Goal: Entertainment & Leisure: Consume media (video, audio)

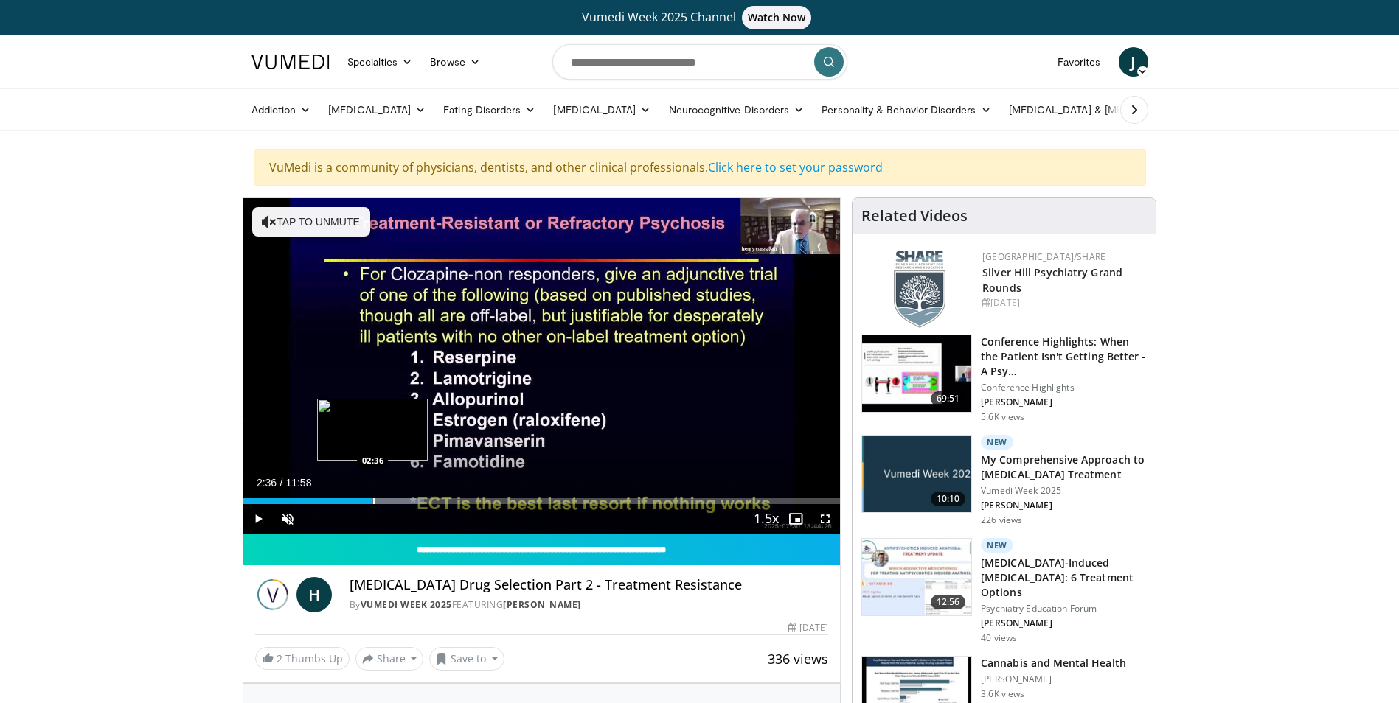
drag, startPoint x: 282, startPoint y: 497, endPoint x: 372, endPoint y: 492, distance: 90.8
click at [372, 492] on div "Loaded : 30.36% 02:36 02:36" at bounding box center [541, 497] width 597 height 14
click at [260, 514] on span "Video Player" at bounding box center [257, 518] width 29 height 29
click at [257, 517] on span "Video Player" at bounding box center [257, 518] width 29 height 29
drag, startPoint x: 383, startPoint y: 502, endPoint x: 397, endPoint y: 503, distance: 13.3
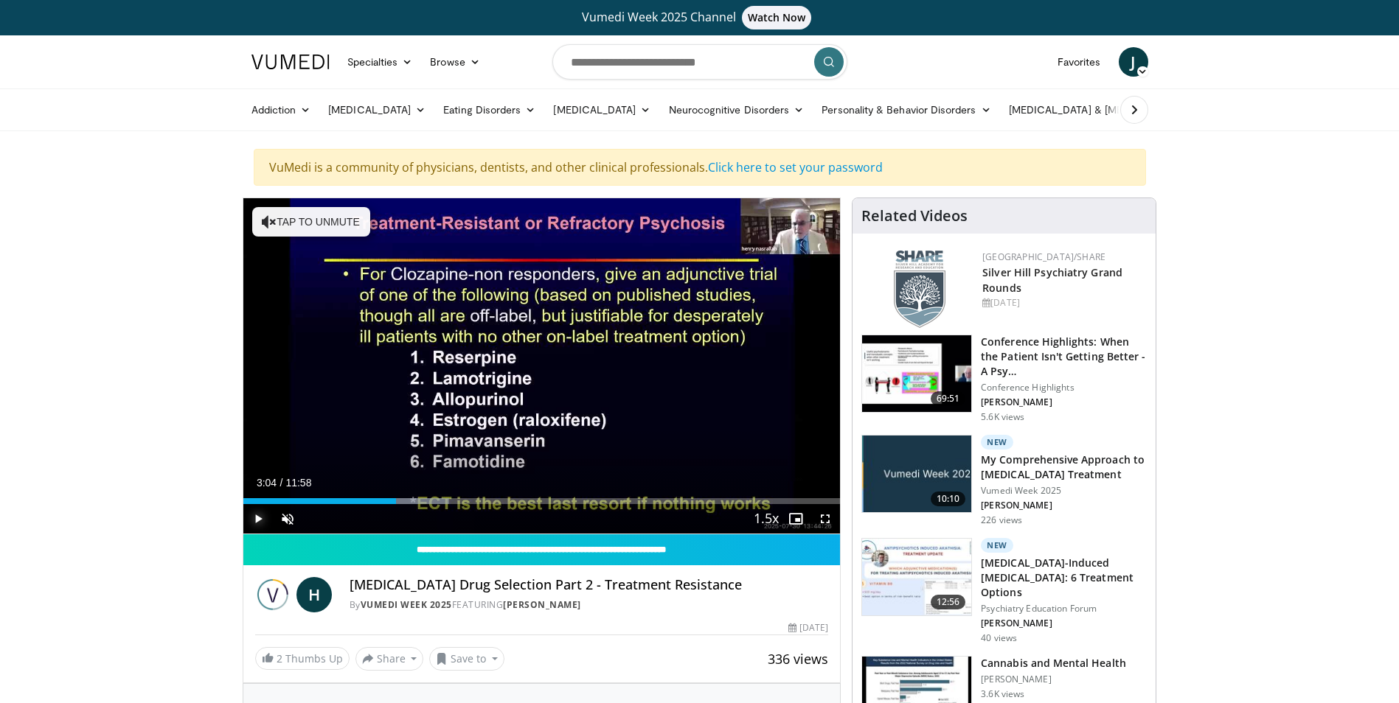
click at [397, 503] on div "Progress Bar" at bounding box center [397, 501] width 1 height 6
click at [459, 500] on div "Progress Bar" at bounding box center [459, 501] width 1 height 6
click at [254, 517] on span "Video Player" at bounding box center [257, 518] width 29 height 29
click at [287, 521] on span "Video Player" at bounding box center [287, 518] width 29 height 29
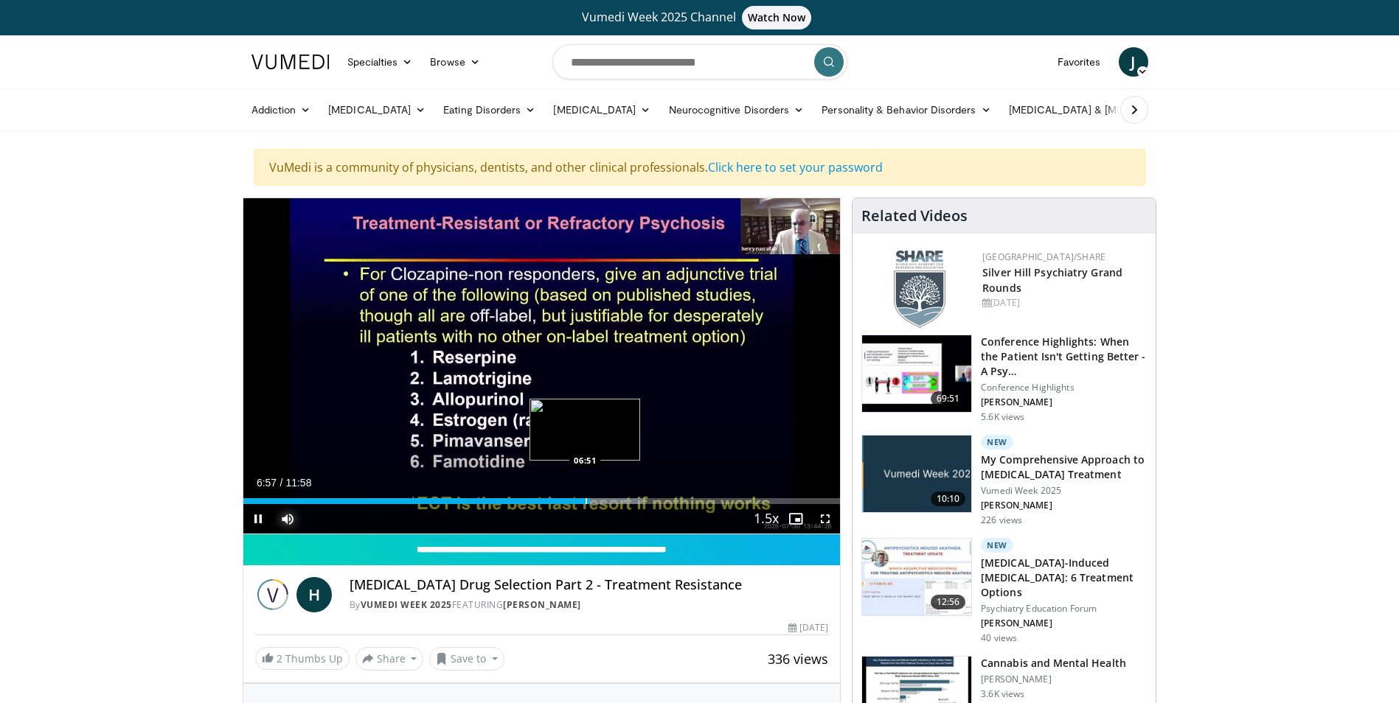
click at [585, 501] on div "Progress Bar" at bounding box center [585, 501] width 1 height 6
click at [257, 523] on video-js "**********" at bounding box center [541, 366] width 597 height 336
click at [579, 496] on div "Loaded : 66.86% 06:57 06:43" at bounding box center [541, 497] width 597 height 14
click at [255, 517] on span "Video Player" at bounding box center [257, 518] width 29 height 29
click at [257, 521] on span "Video Player" at bounding box center [257, 518] width 29 height 29
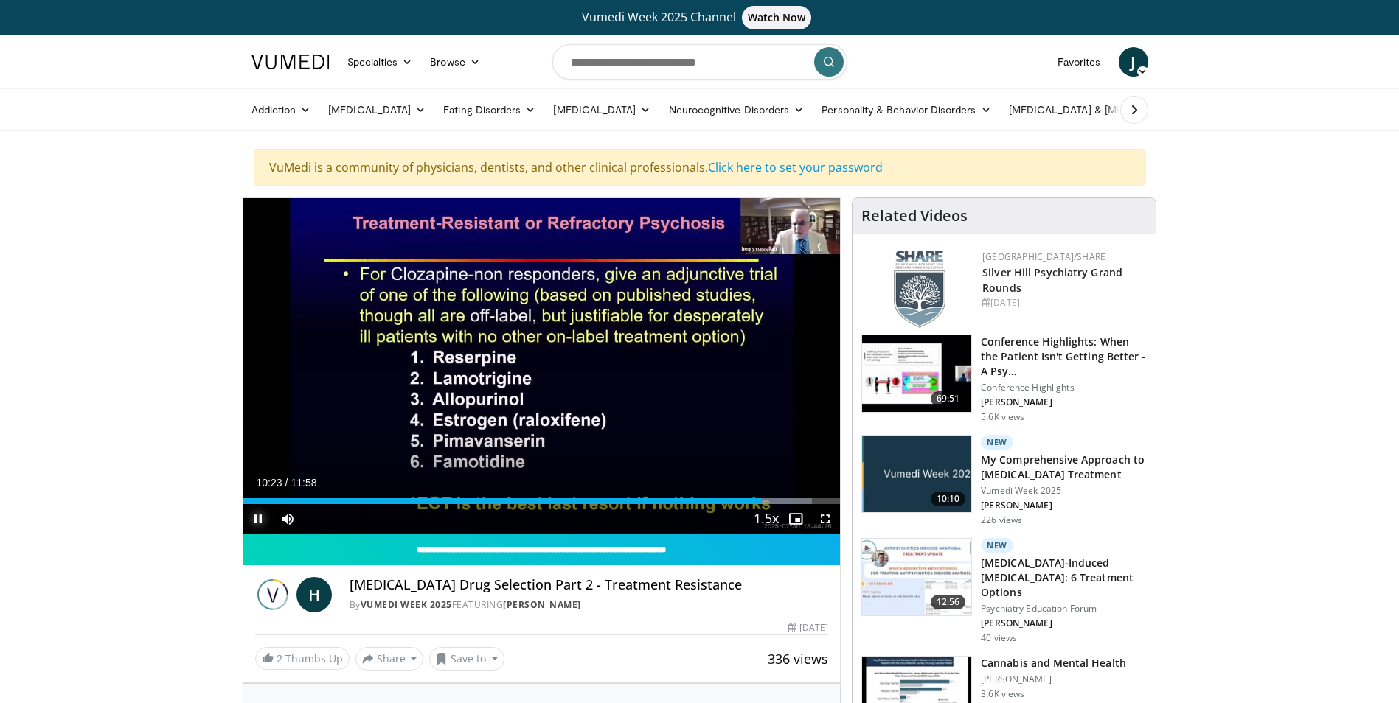
click at [265, 518] on span "Video Player" at bounding box center [257, 518] width 29 height 29
